Goal: Transaction & Acquisition: Purchase product/service

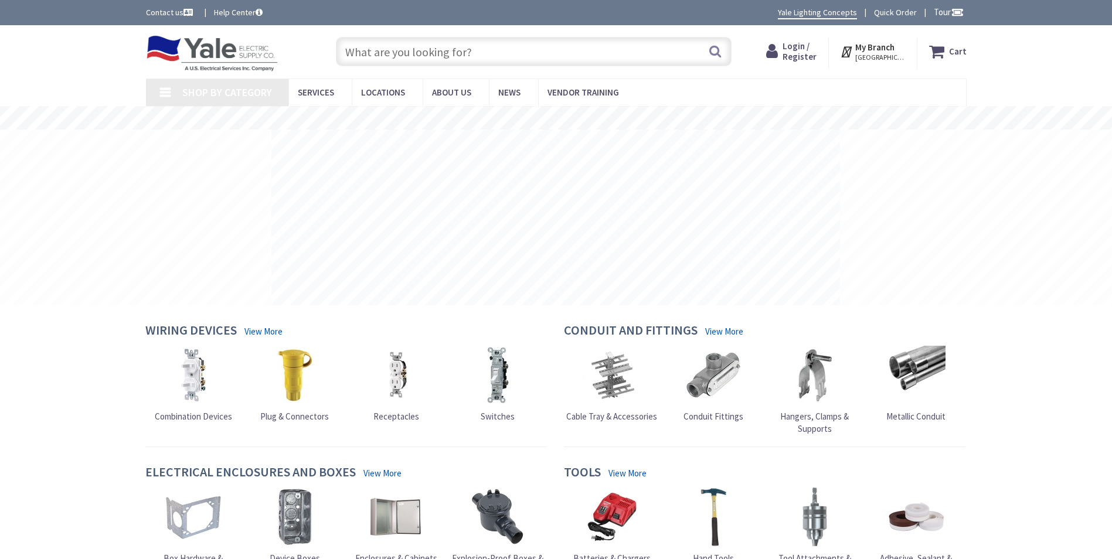
drag, startPoint x: 0, startPoint y: 0, endPoint x: 462, endPoint y: 53, distance: 464.7
click at [461, 53] on input "text" at bounding box center [534, 51] width 396 height 29
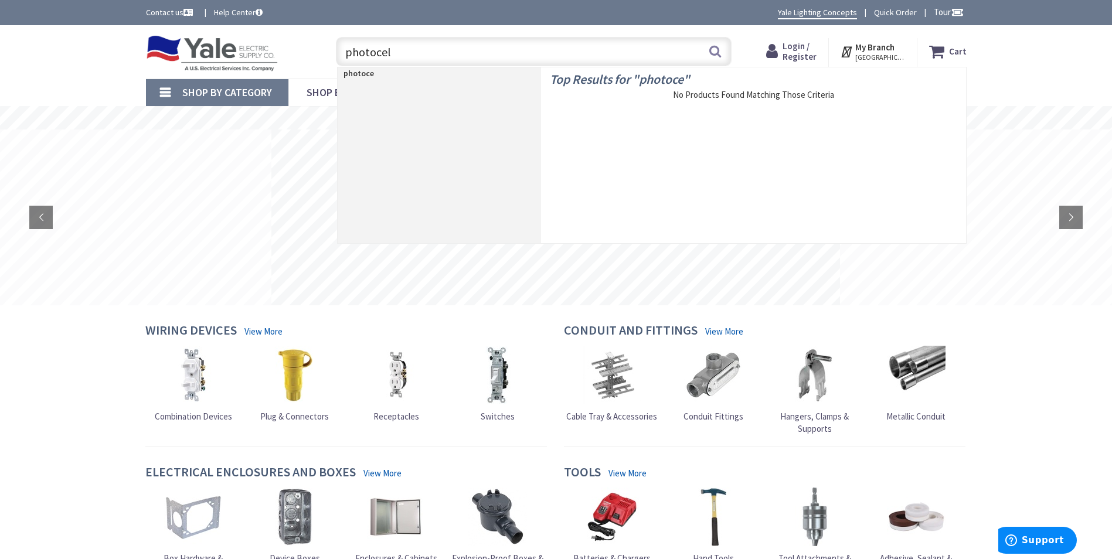
type input "photocell"
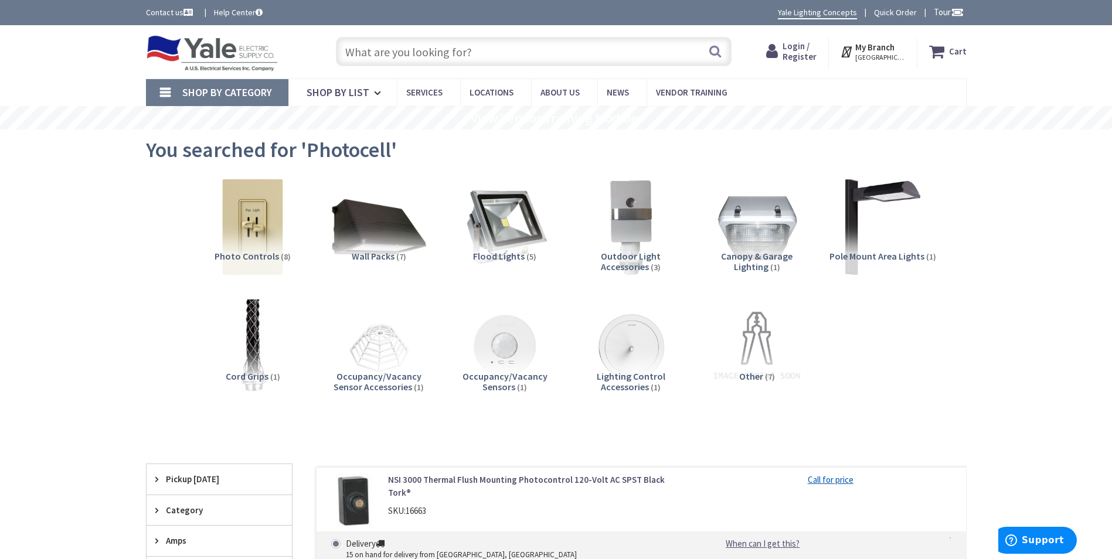
click at [795, 49] on span "Login / Register" at bounding box center [799, 51] width 34 height 22
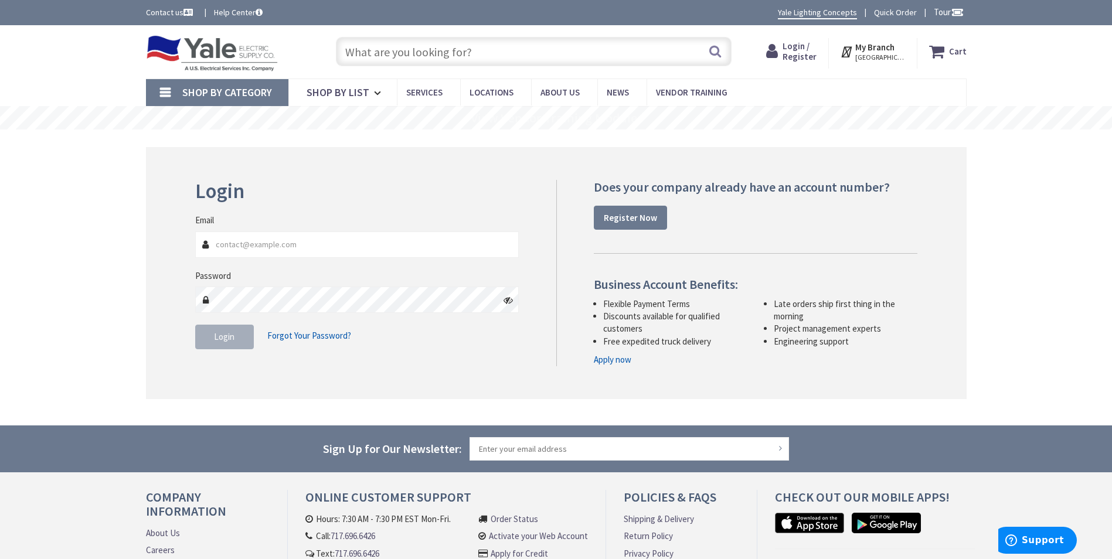
type input "sclark@tekrins.com"
click at [226, 345] on button "Login" at bounding box center [224, 337] width 59 height 25
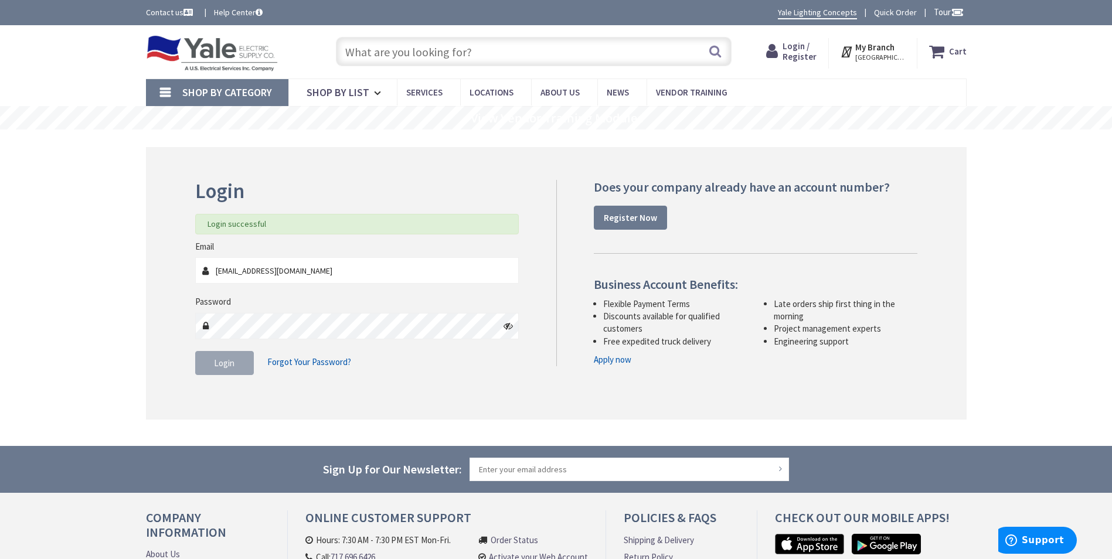
click at [521, 53] on input "text" at bounding box center [534, 51] width 396 height 29
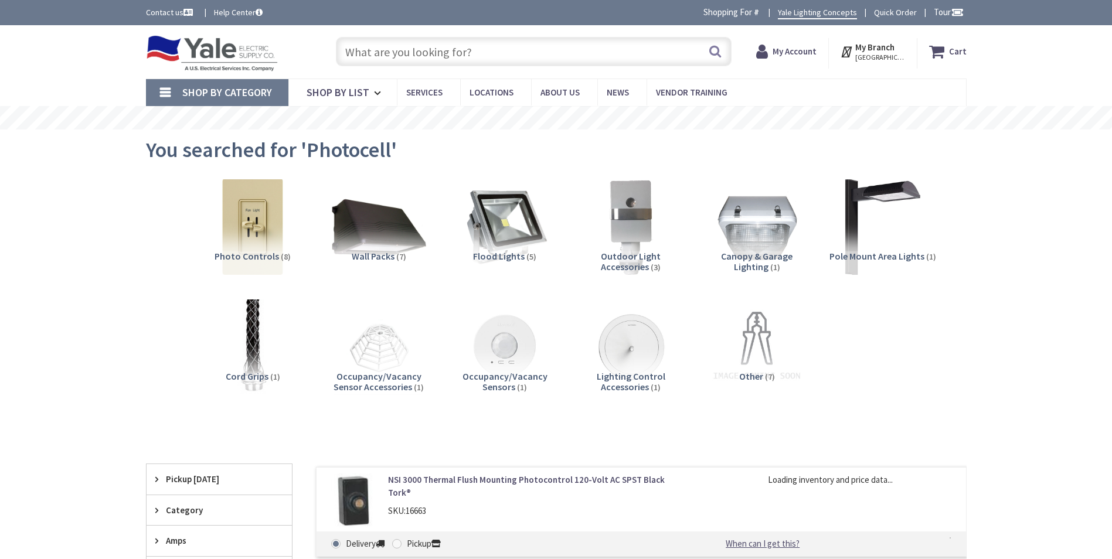
click at [522, 53] on input "text" at bounding box center [534, 51] width 396 height 29
